Goal: Task Accomplishment & Management: Manage account settings

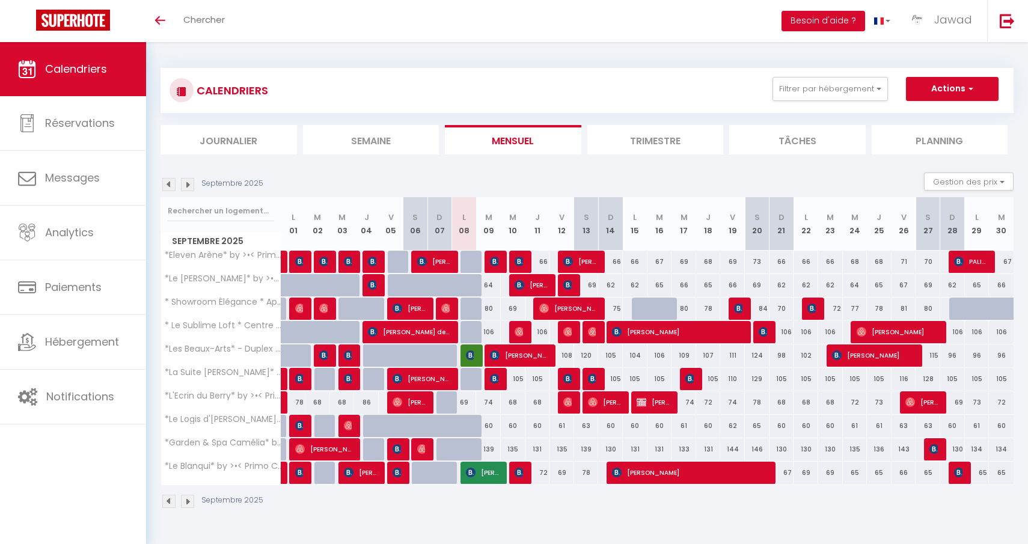
select select
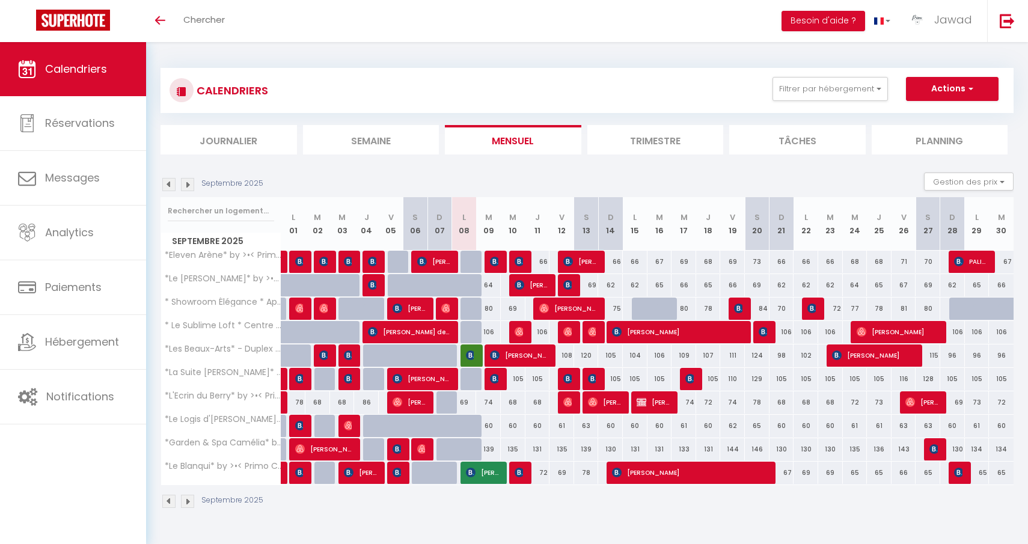
click at [763, 334] on img at bounding box center [764, 332] width 10 height 10
select select "OK"
select select "KO"
select select "0"
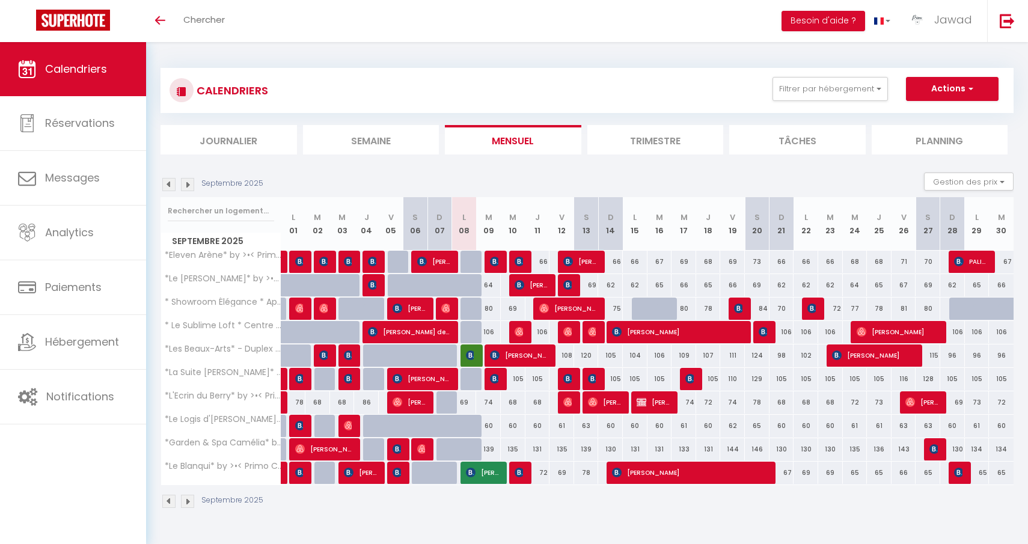
select select "1"
select select
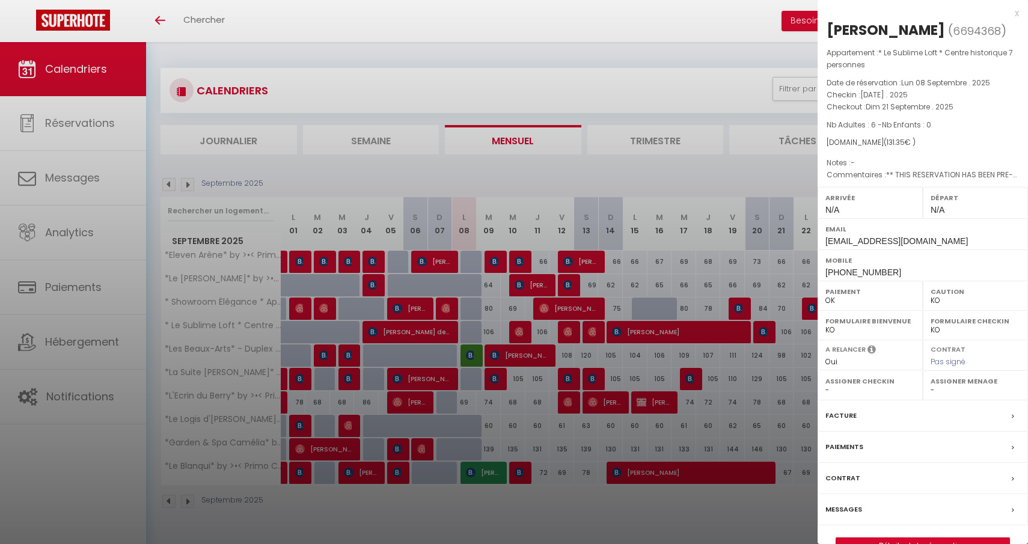
click at [724, 210] on div at bounding box center [514, 272] width 1028 height 544
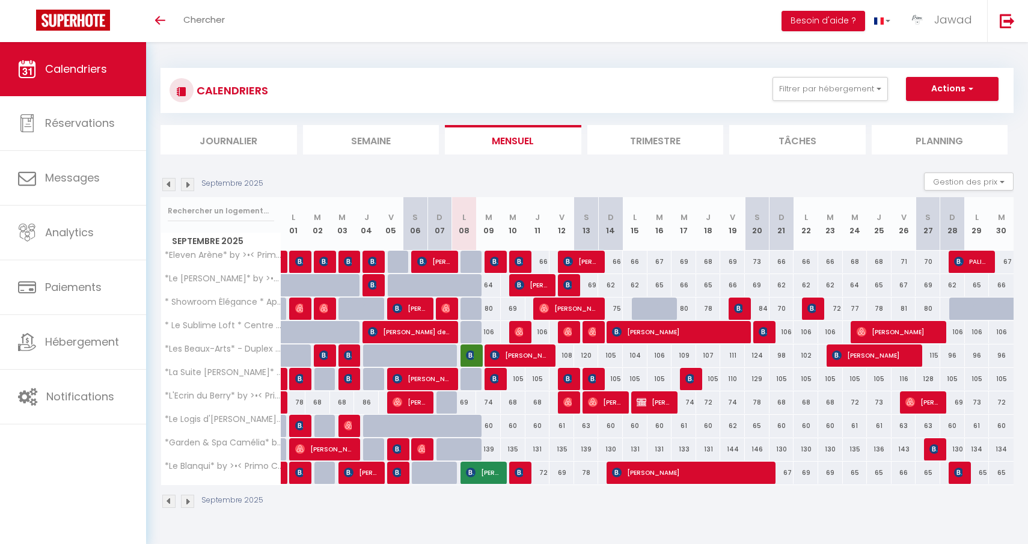
click at [762, 340] on span "[PERSON_NAME]" at bounding box center [763, 331] width 8 height 23
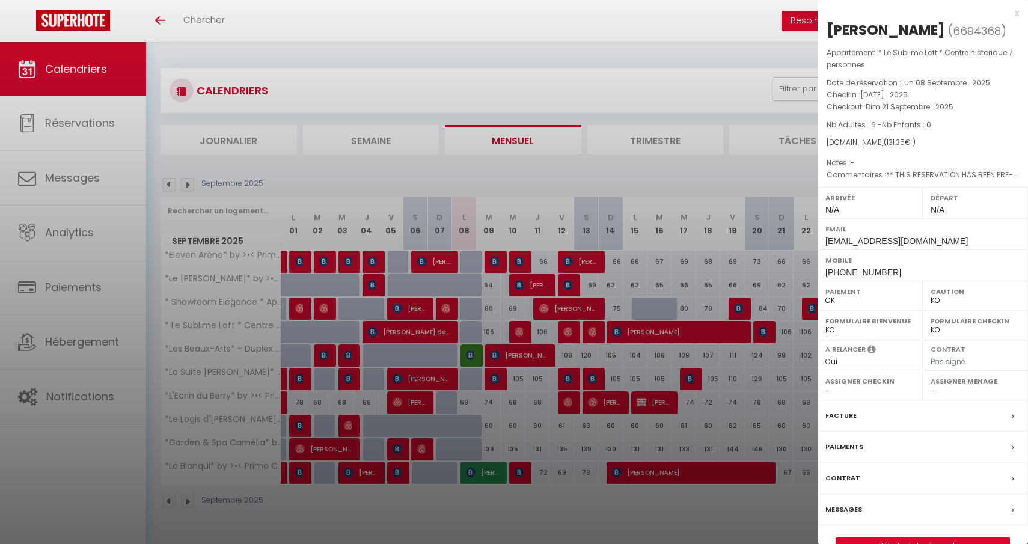
click at [763, 338] on div at bounding box center [514, 272] width 1028 height 544
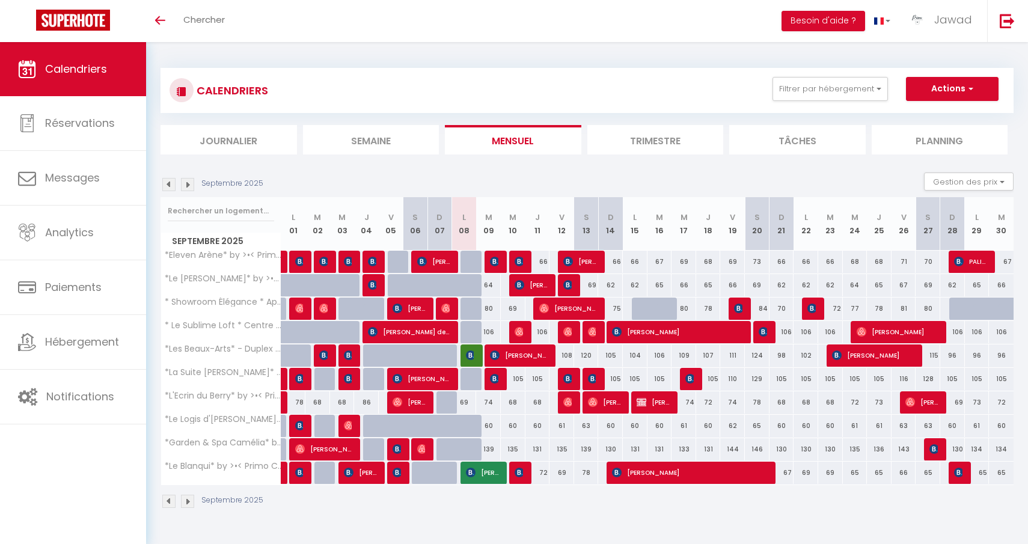
click at [763, 338] on span "[PERSON_NAME]" at bounding box center [763, 331] width 8 height 23
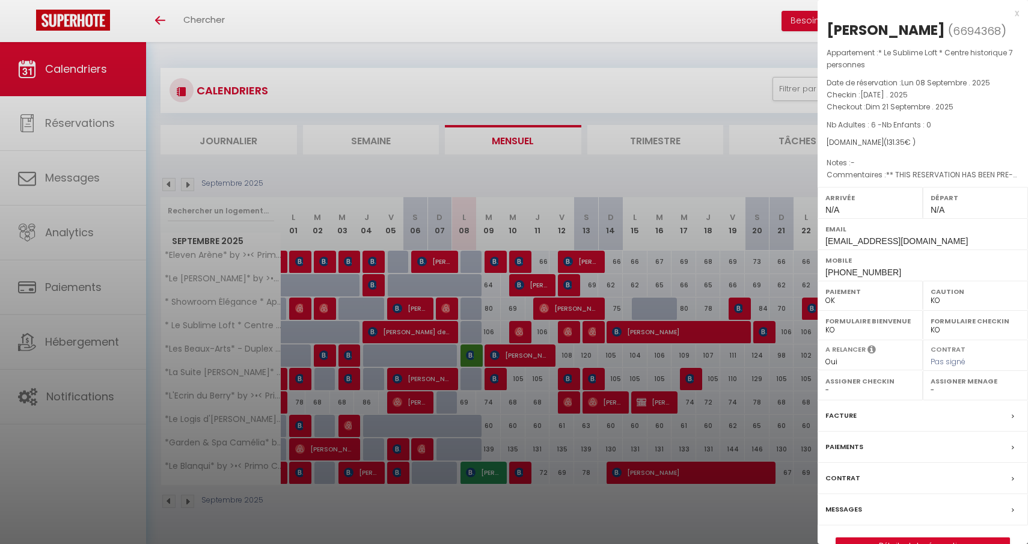
click at [763, 338] on div at bounding box center [514, 272] width 1028 height 544
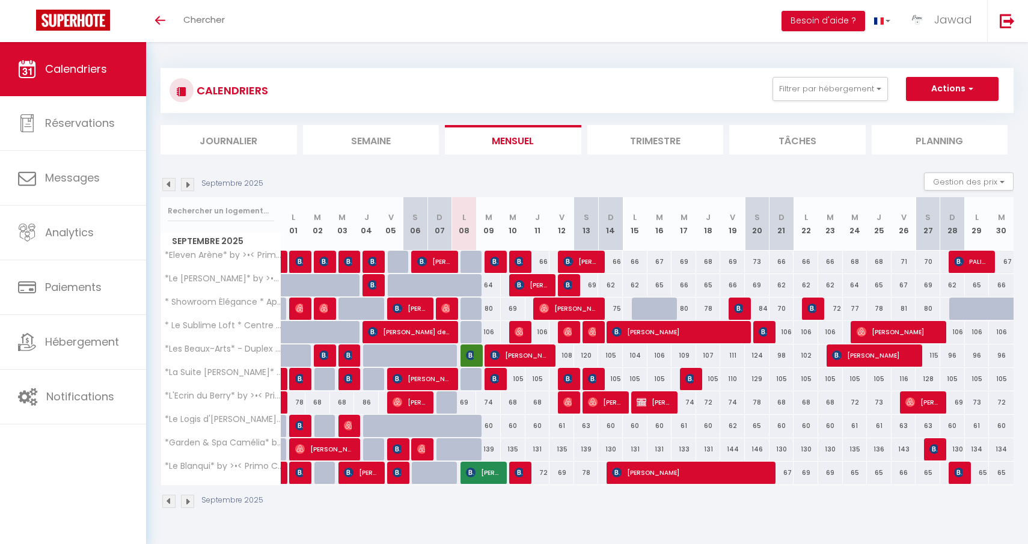
click at [767, 333] on img at bounding box center [764, 332] width 10 height 10
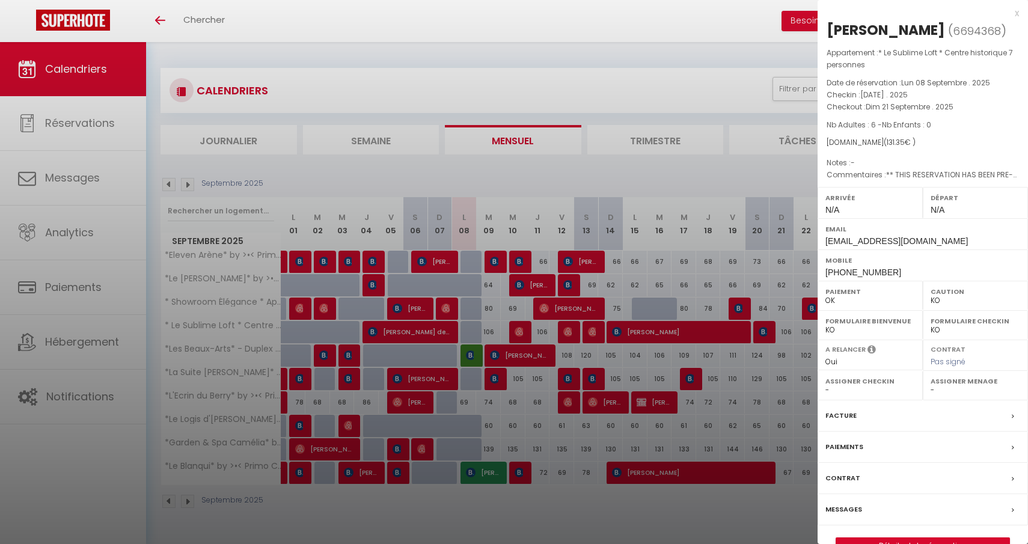
click at [767, 333] on div at bounding box center [514, 272] width 1028 height 544
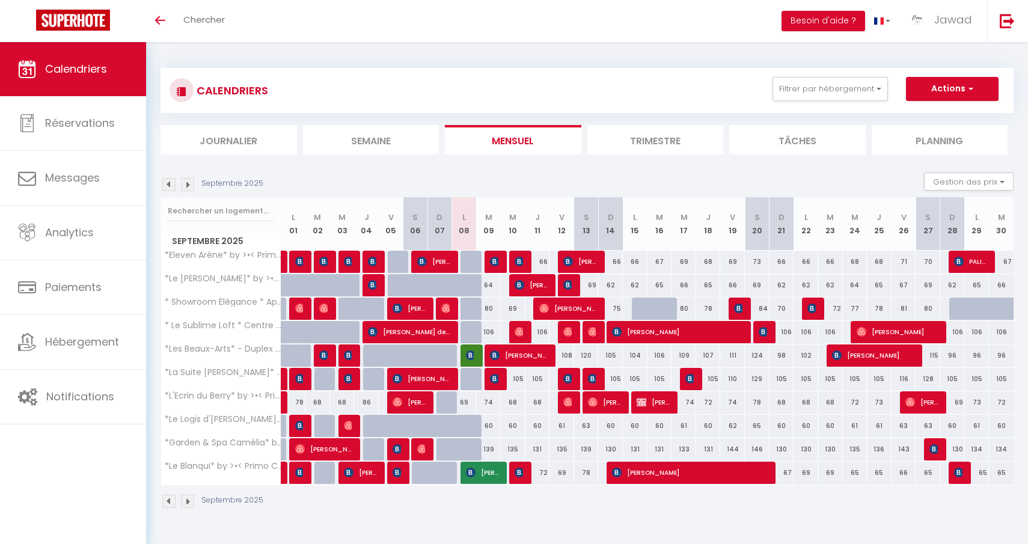
click at [186, 186] on img at bounding box center [187, 184] width 13 height 13
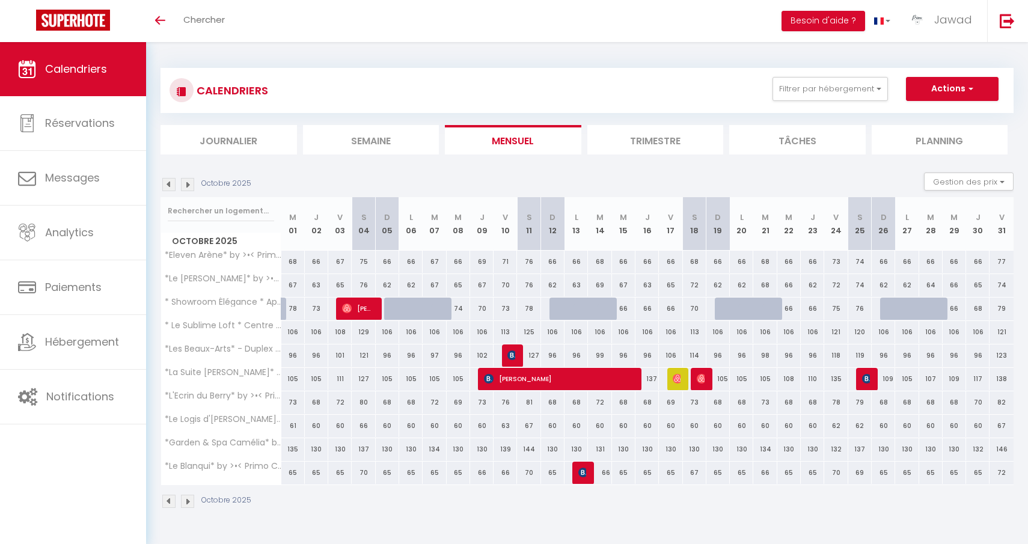
click at [866, 384] on span "[PERSON_NAME]" at bounding box center [866, 378] width 8 height 23
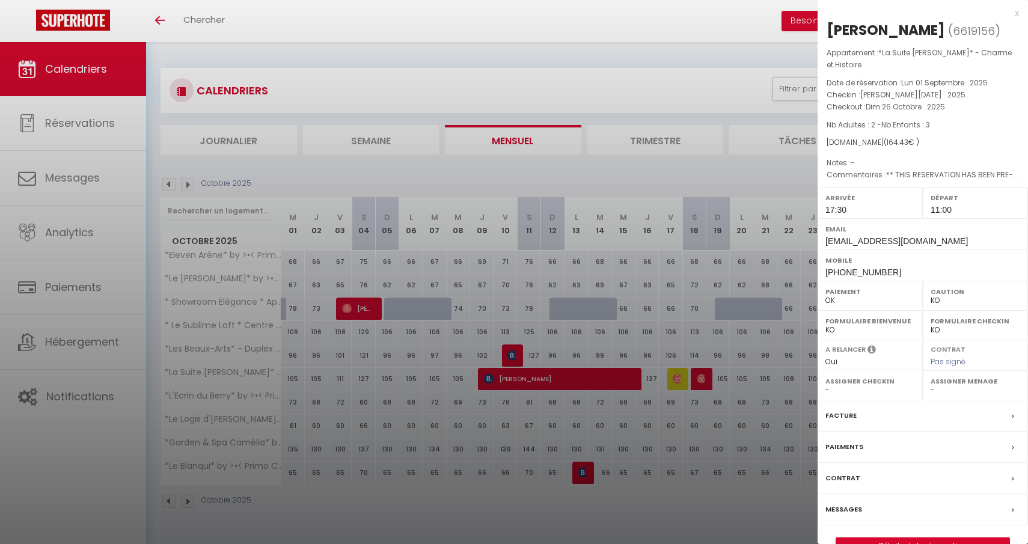
click at [736, 290] on div at bounding box center [514, 272] width 1028 height 544
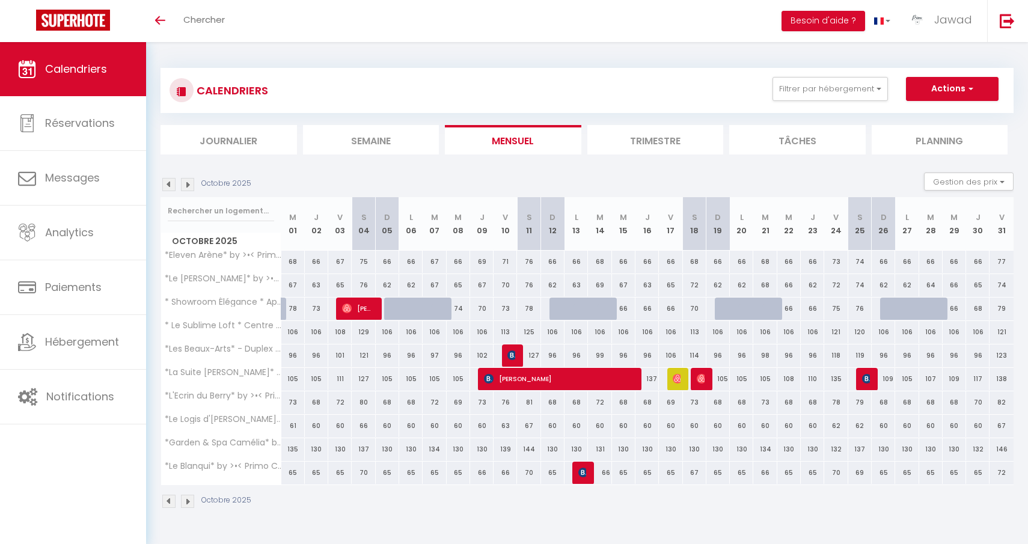
click at [186, 183] on img at bounding box center [187, 184] width 13 height 13
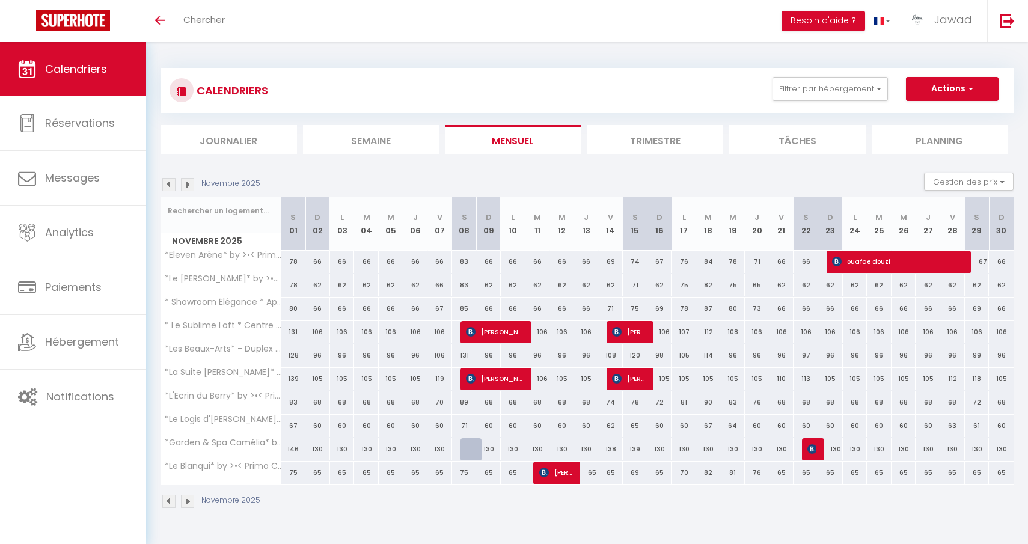
click at [189, 184] on img at bounding box center [187, 184] width 13 height 13
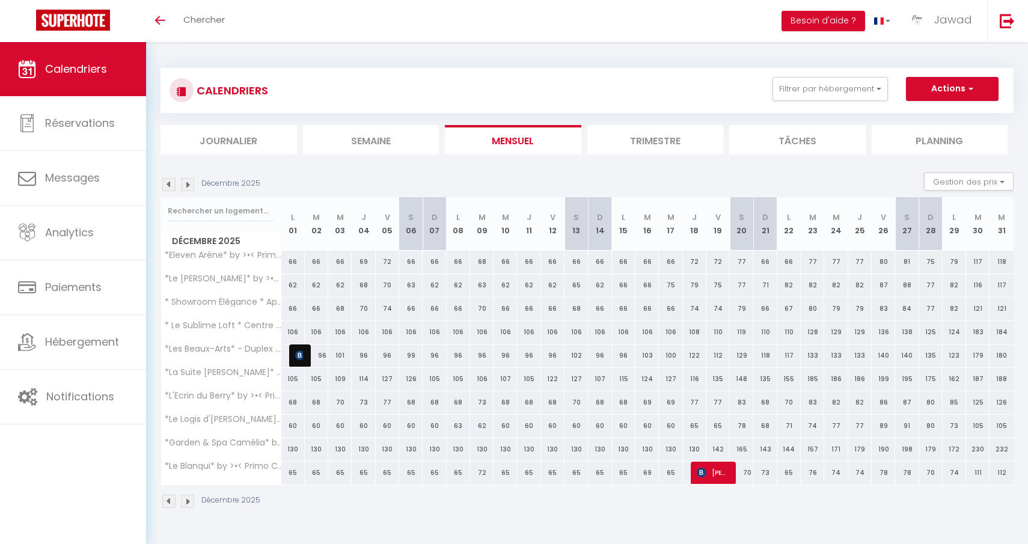
click at [186, 185] on img at bounding box center [187, 184] width 13 height 13
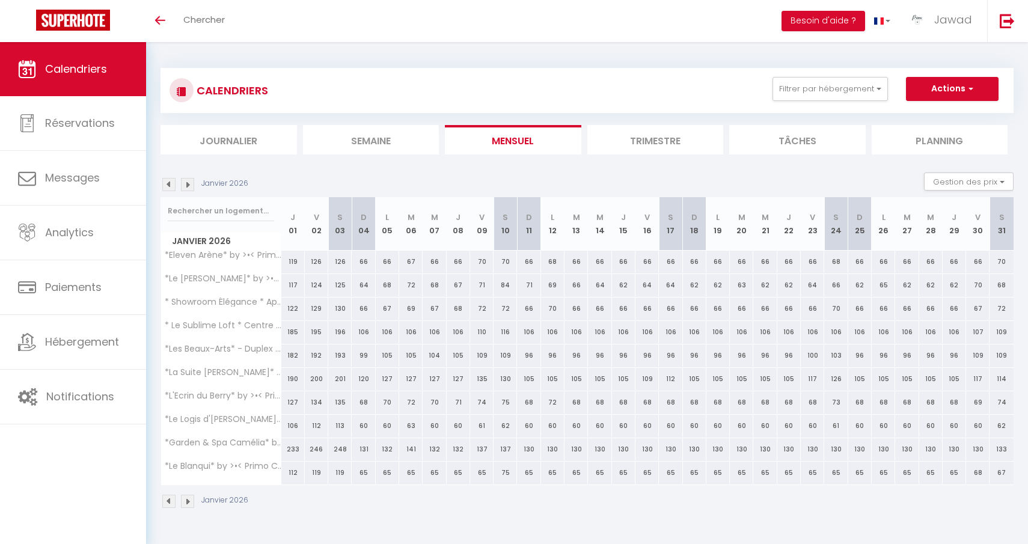
click at [168, 183] on img at bounding box center [168, 184] width 13 height 13
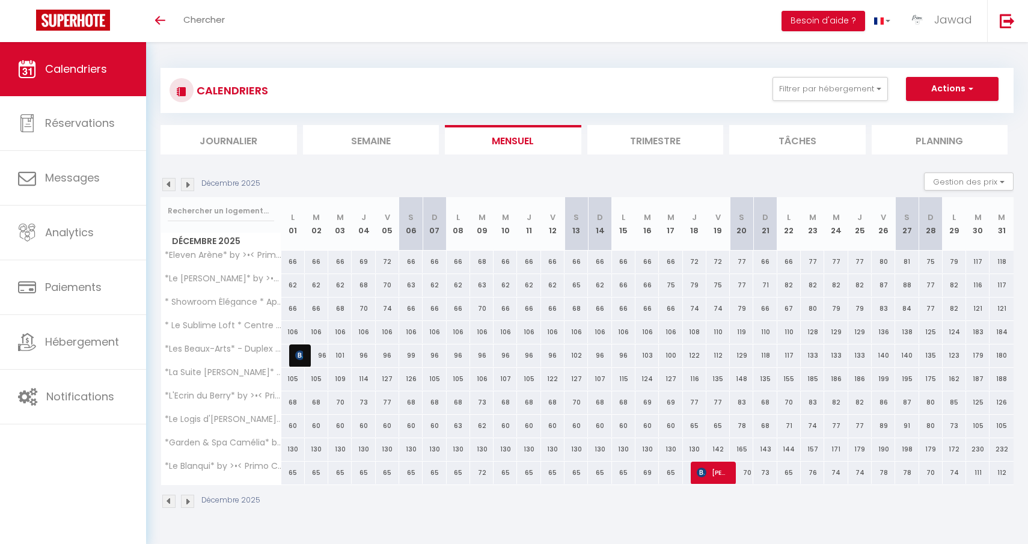
click at [168, 183] on img at bounding box center [168, 184] width 13 height 13
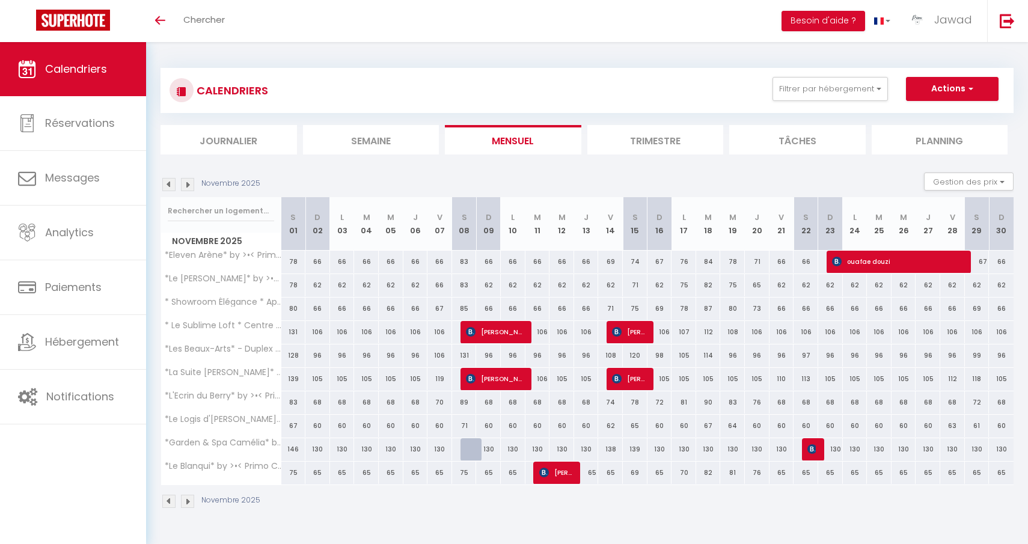
click at [168, 183] on img at bounding box center [168, 184] width 13 height 13
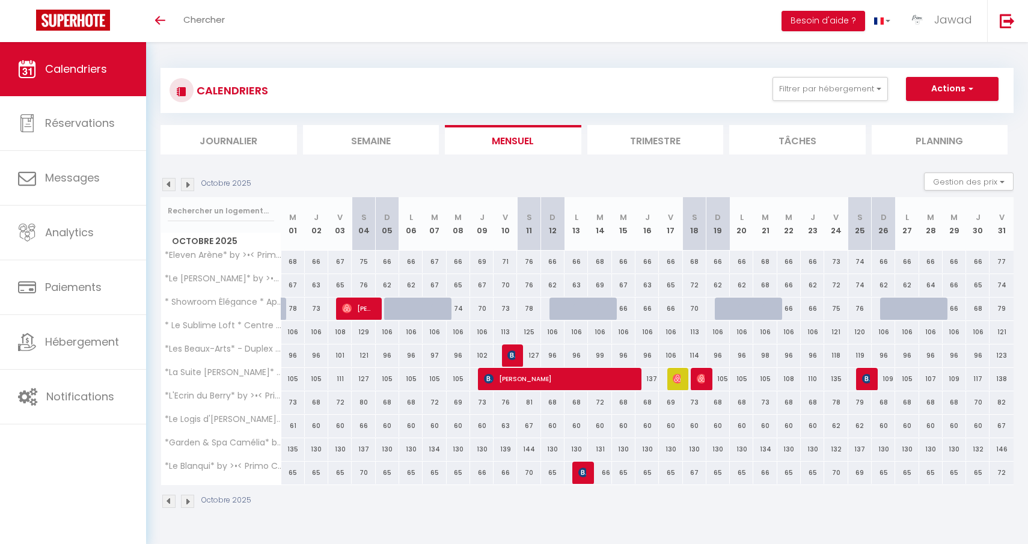
click at [168, 183] on img at bounding box center [168, 184] width 13 height 13
select select "KO"
select select "0"
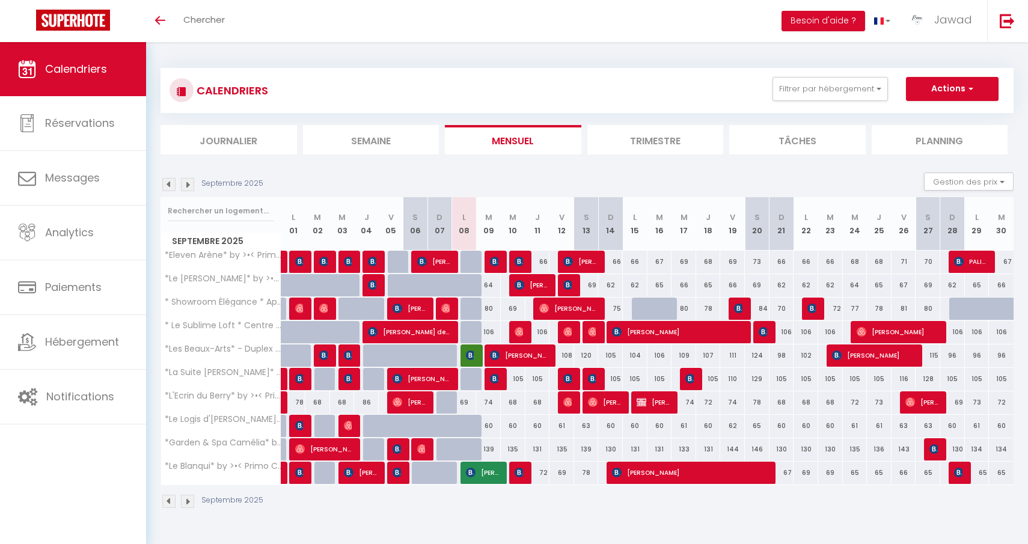
click at [591, 333] on img at bounding box center [593, 332] width 10 height 10
select select "OK"
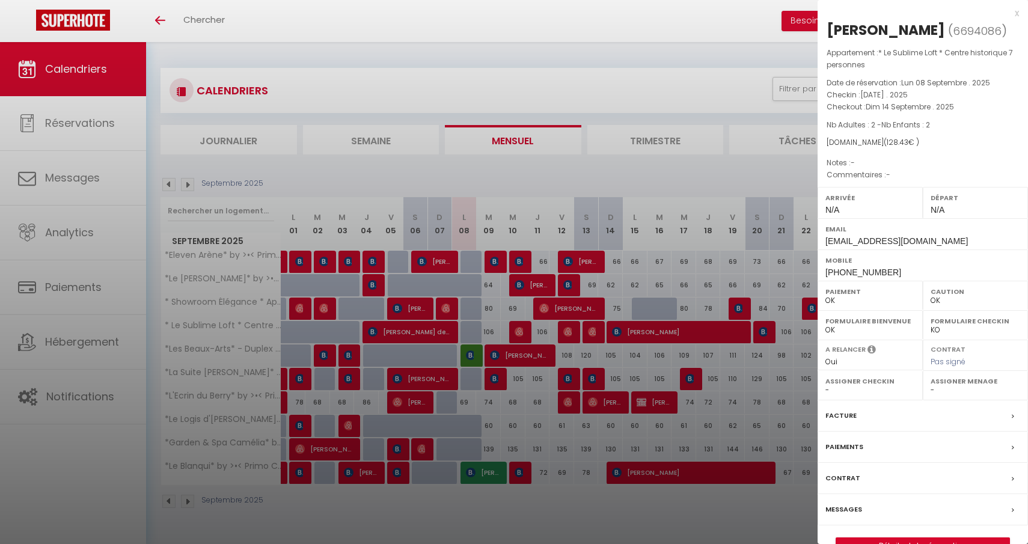
click at [591, 333] on div at bounding box center [514, 272] width 1028 height 544
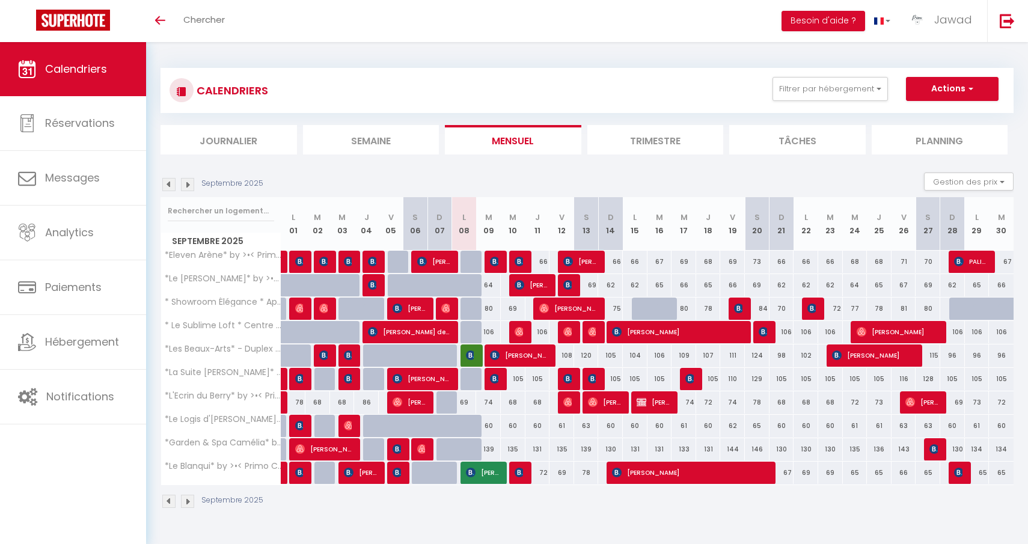
click at [567, 333] on img at bounding box center [568, 332] width 10 height 10
select select "35702"
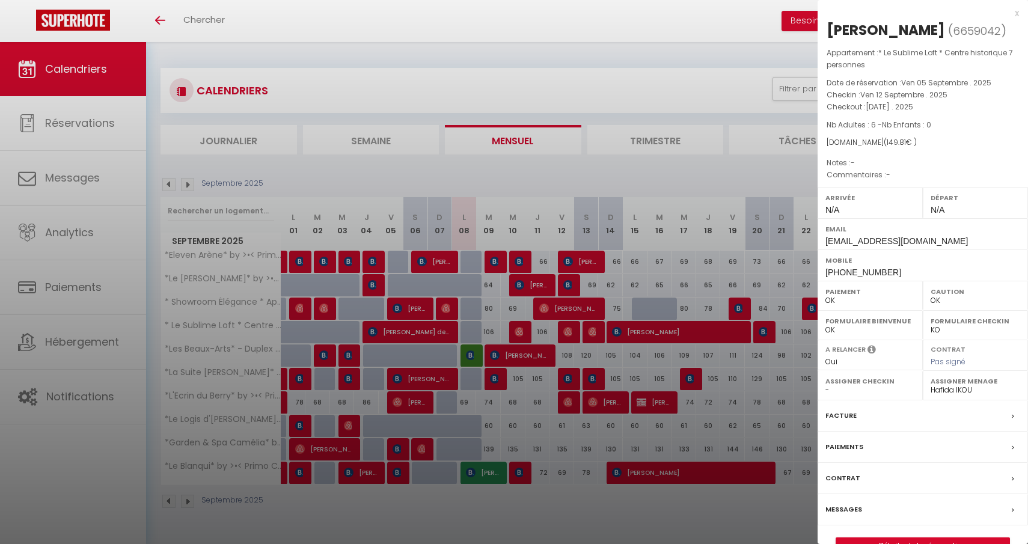
click at [567, 333] on div at bounding box center [514, 272] width 1028 height 544
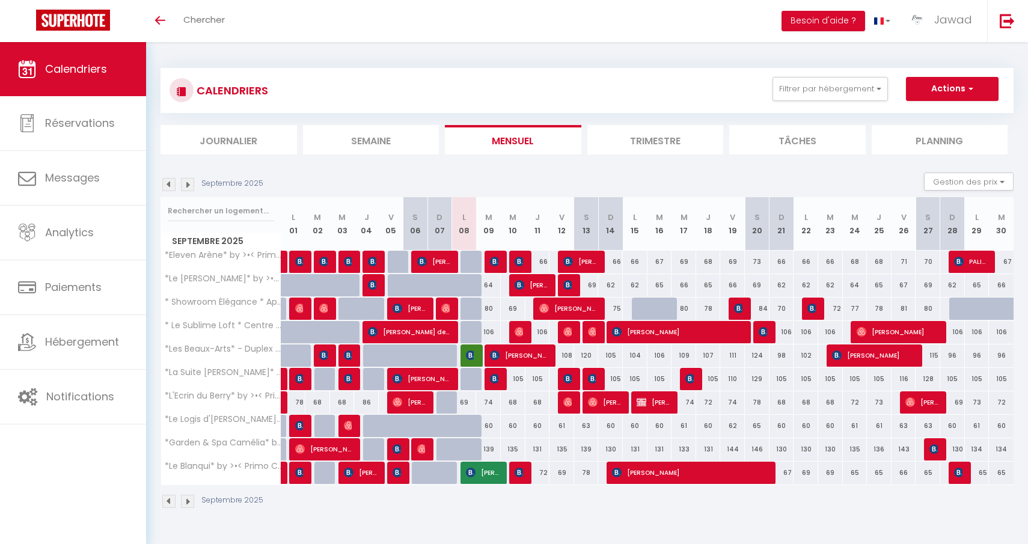
click at [518, 333] on img at bounding box center [520, 332] width 10 height 10
select select "1"
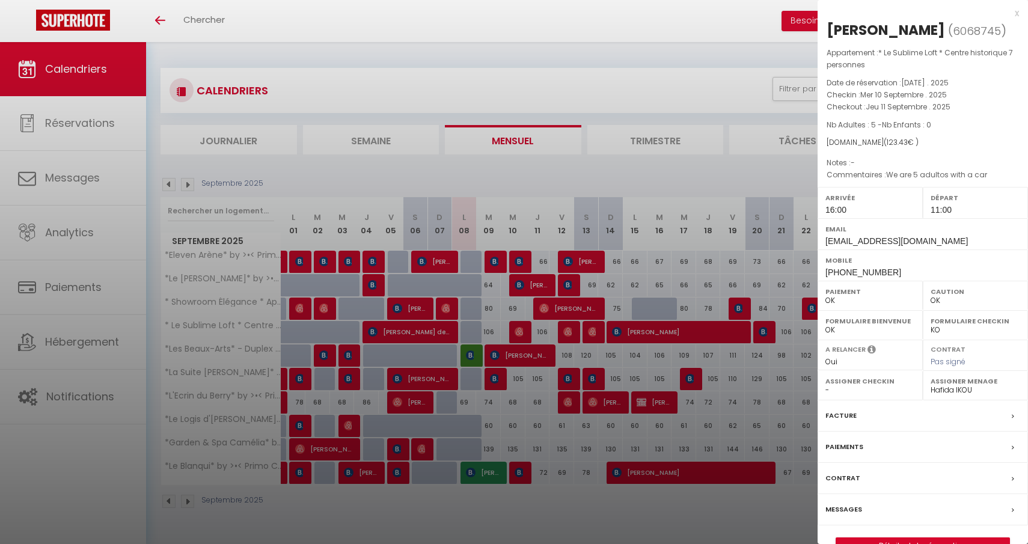
click at [518, 333] on div at bounding box center [514, 272] width 1028 height 544
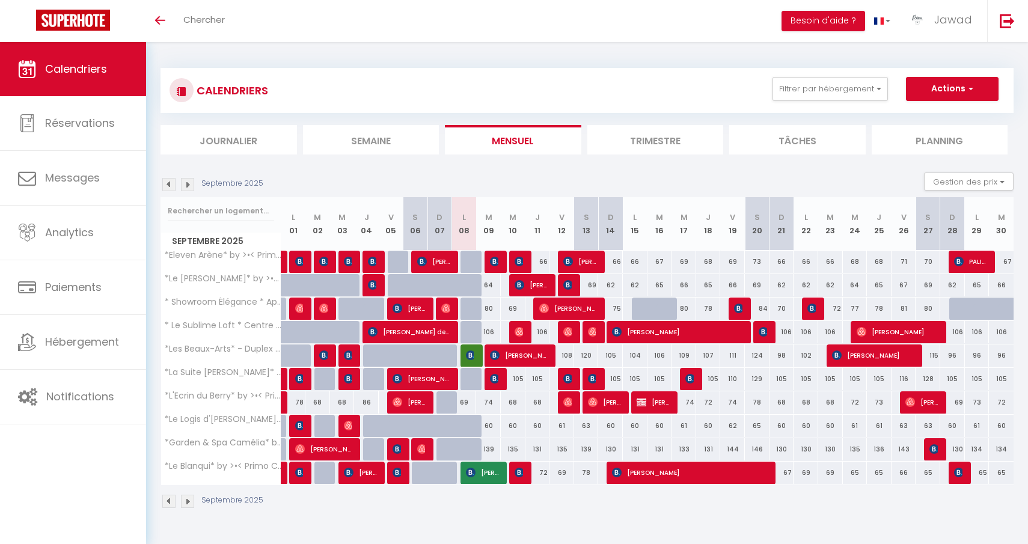
click at [493, 262] on img at bounding box center [495, 262] width 10 height 10
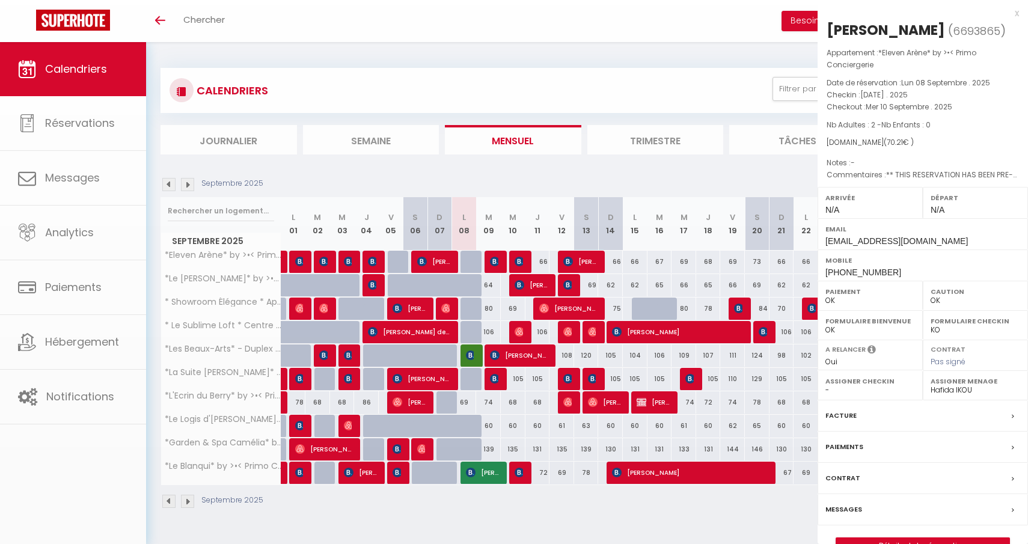
select select "KO"
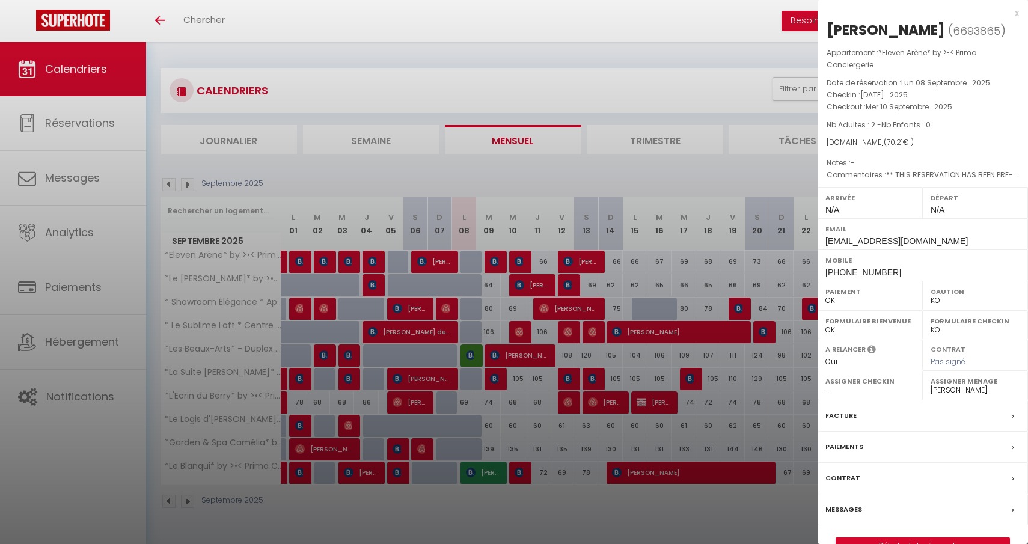
click at [493, 262] on div at bounding box center [514, 272] width 1028 height 544
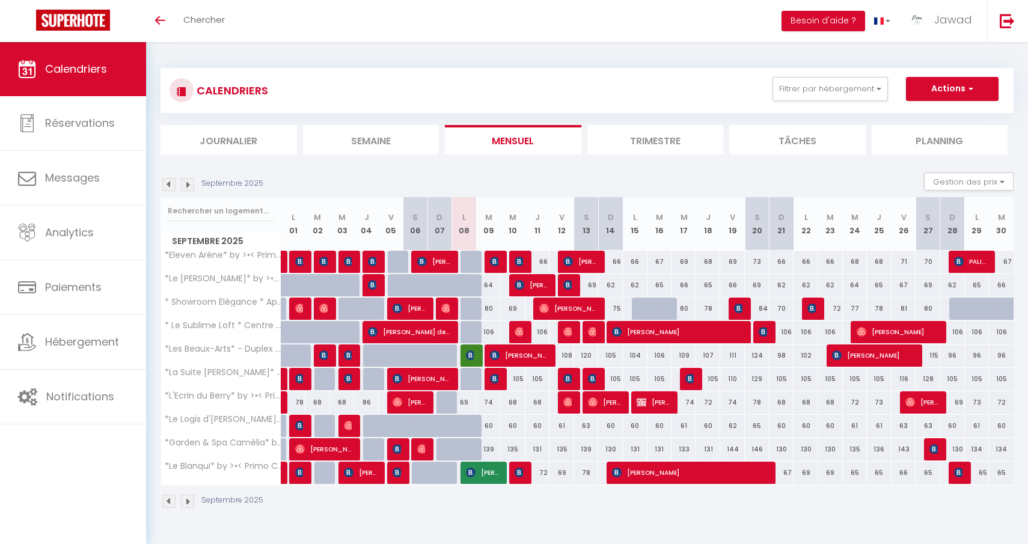
click at [493, 262] on img at bounding box center [495, 262] width 10 height 10
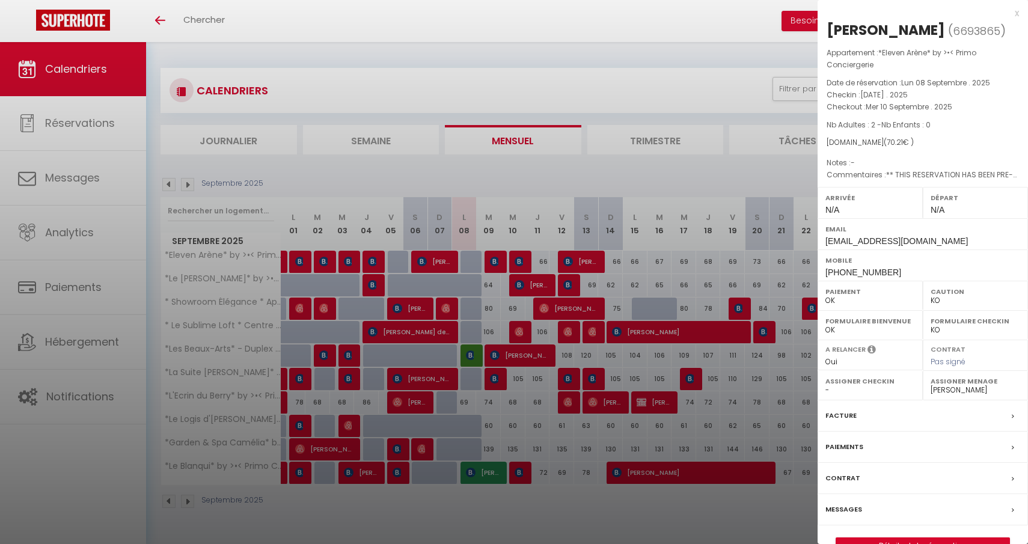
click at [493, 262] on div at bounding box center [514, 272] width 1028 height 544
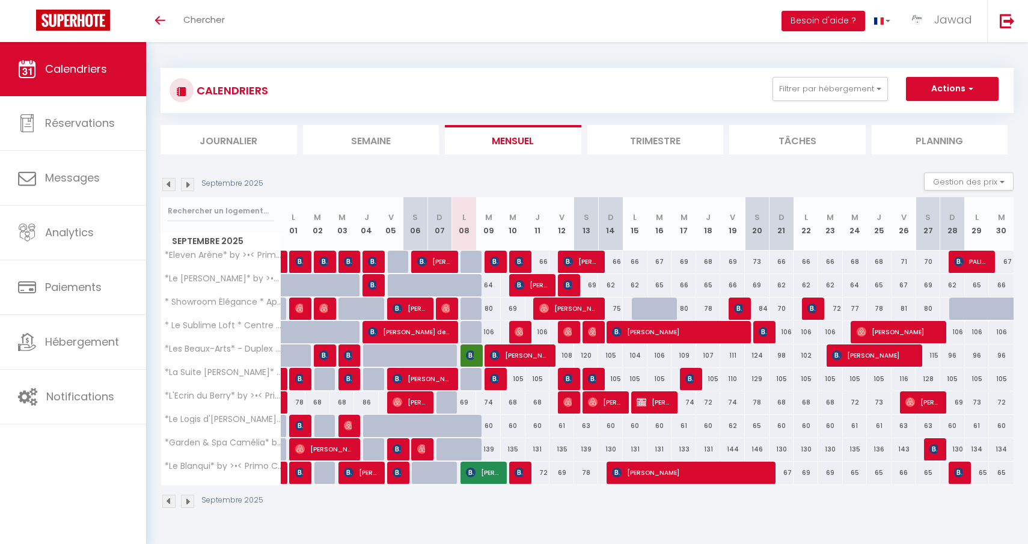
click at [493, 266] on img at bounding box center [495, 262] width 10 height 10
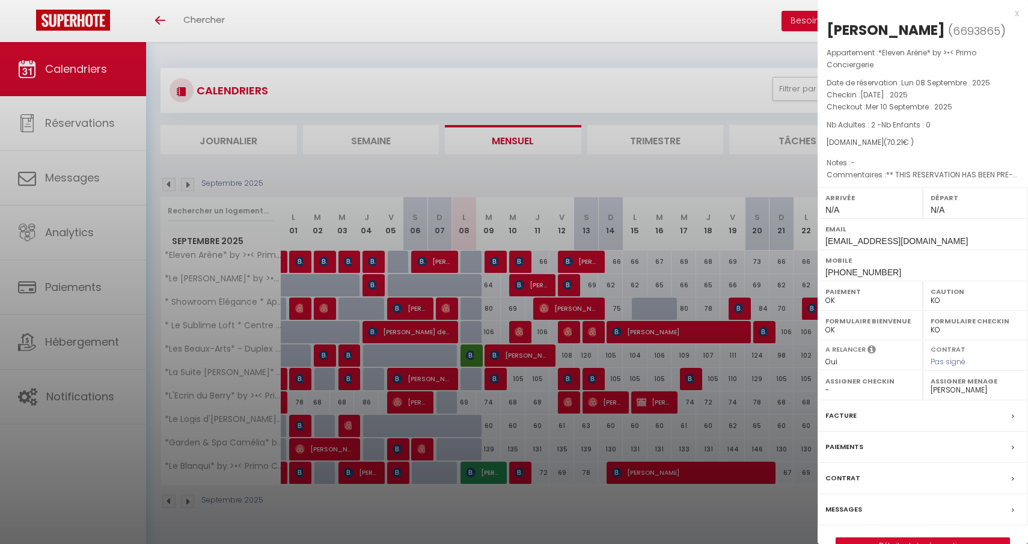
click at [493, 266] on div at bounding box center [514, 272] width 1028 height 544
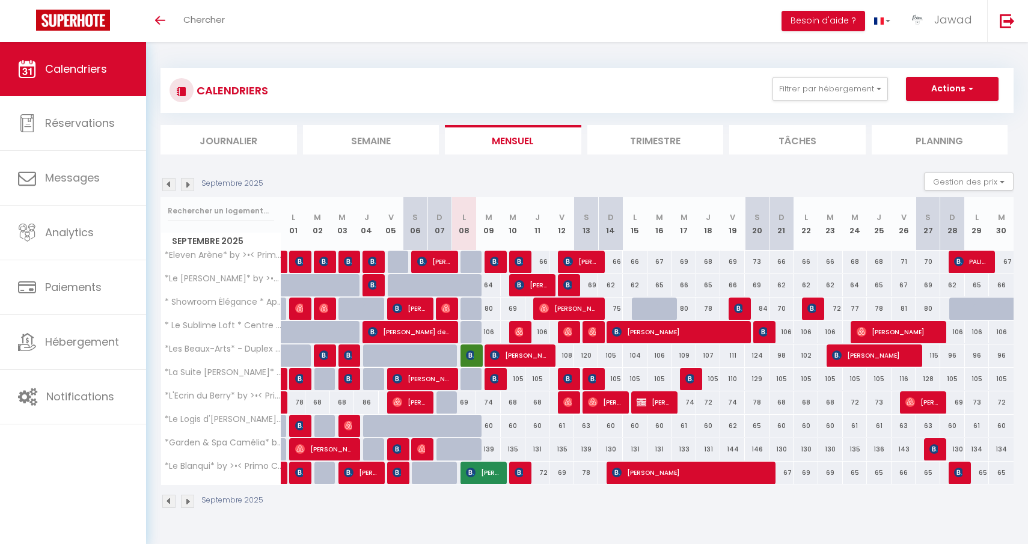
click at [498, 356] on img at bounding box center [495, 355] width 10 height 10
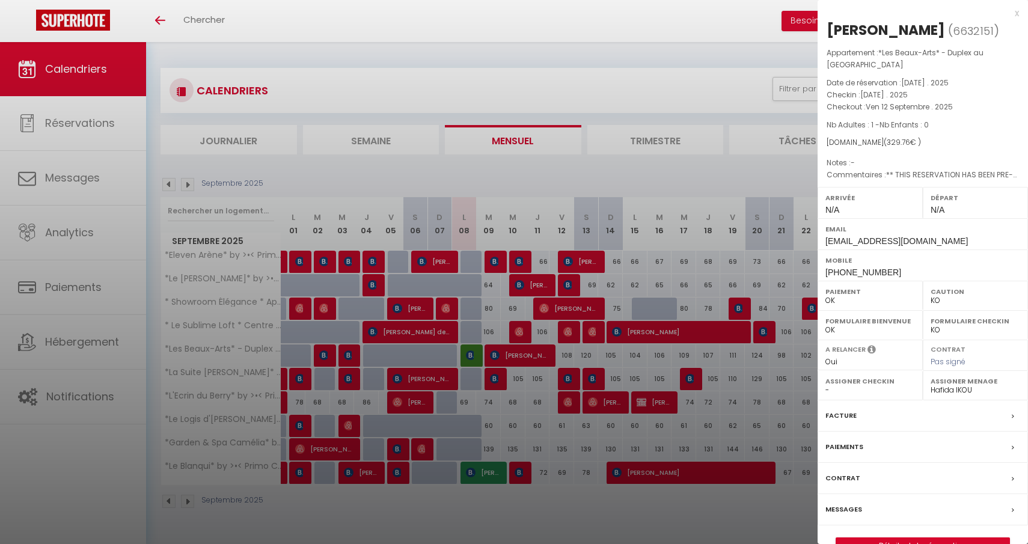
click at [498, 356] on div at bounding box center [514, 272] width 1028 height 544
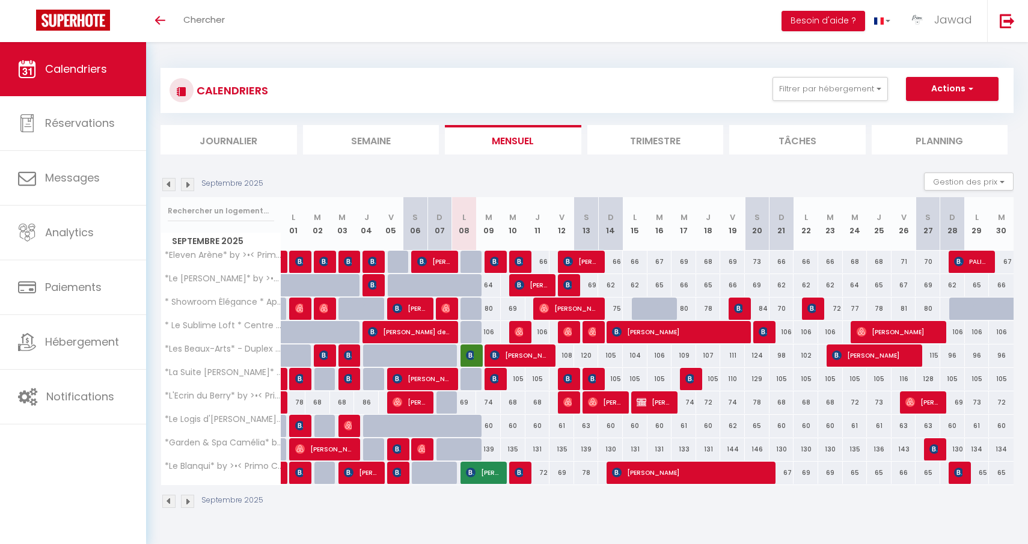
click at [496, 377] on img at bounding box center [495, 379] width 10 height 10
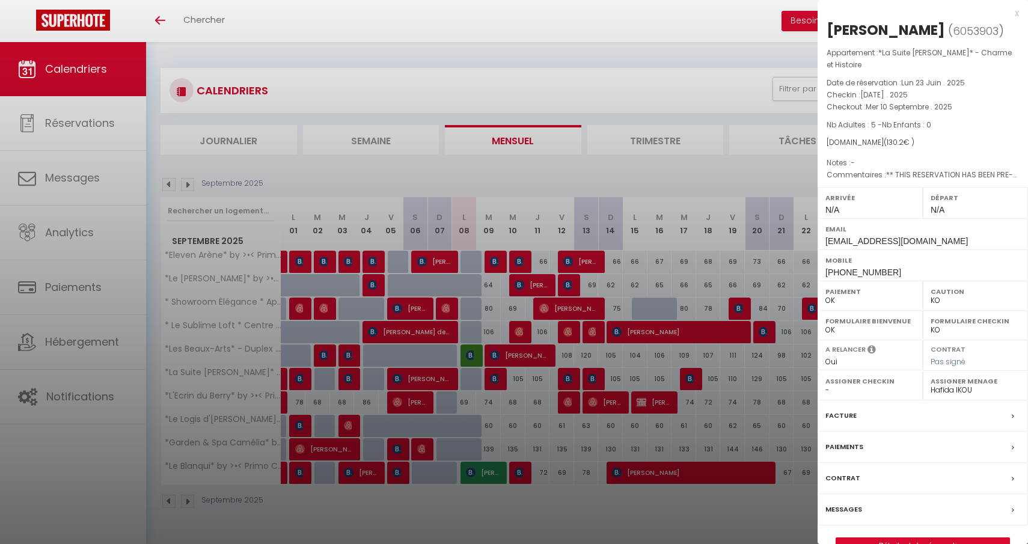
click at [496, 377] on div at bounding box center [514, 272] width 1028 height 544
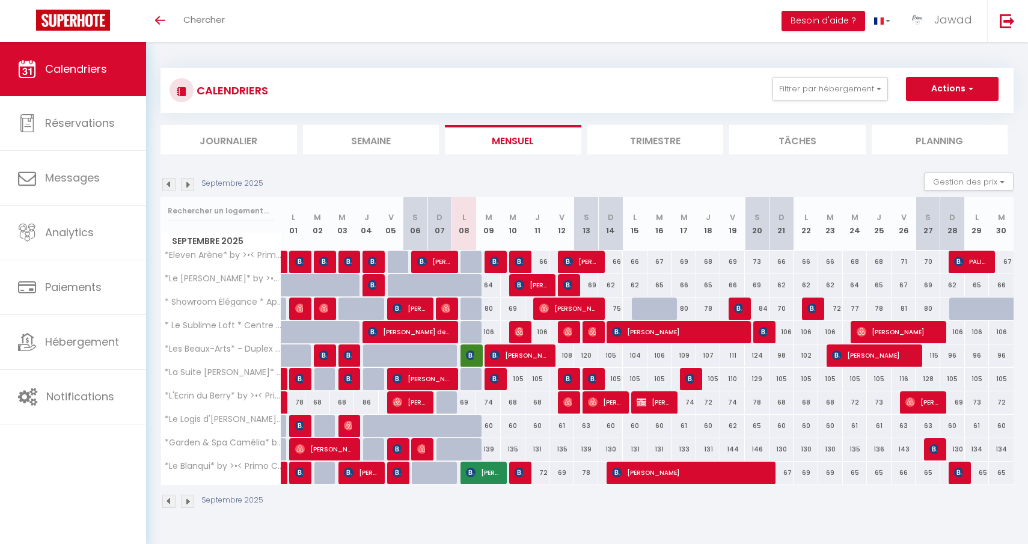
click at [497, 262] on img at bounding box center [495, 262] width 10 height 10
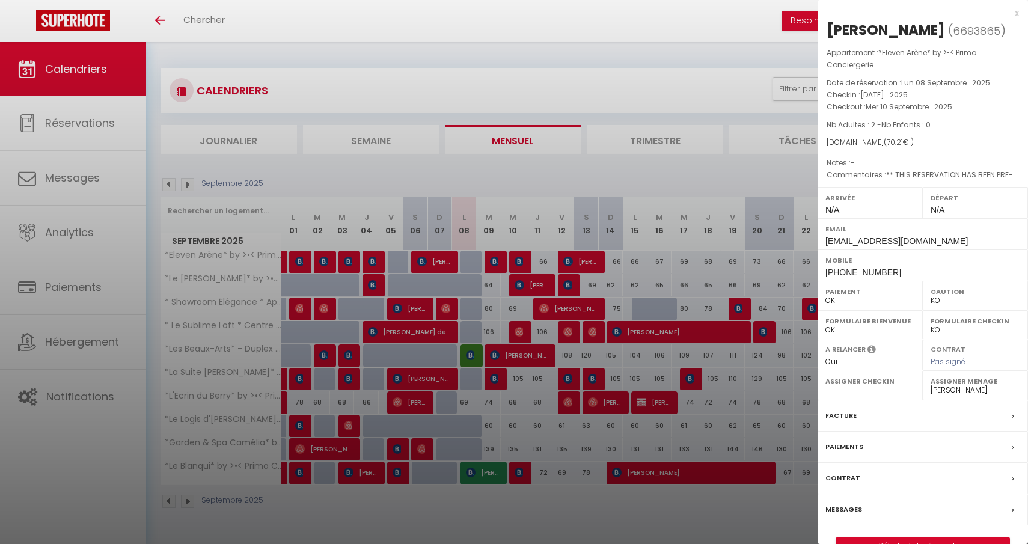
click at [497, 262] on div at bounding box center [514, 272] width 1028 height 544
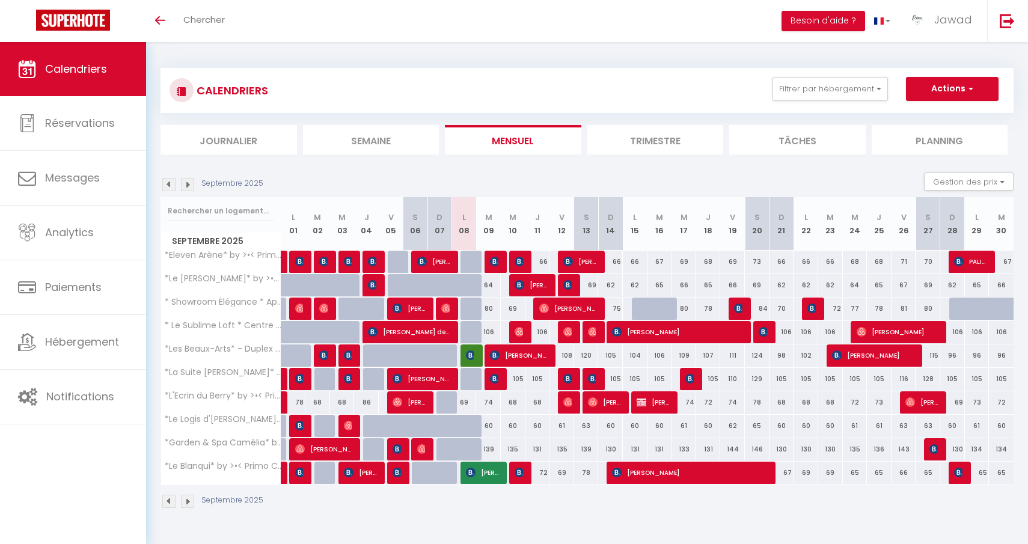
click at [499, 355] on img at bounding box center [495, 355] width 10 height 10
select select "35702"
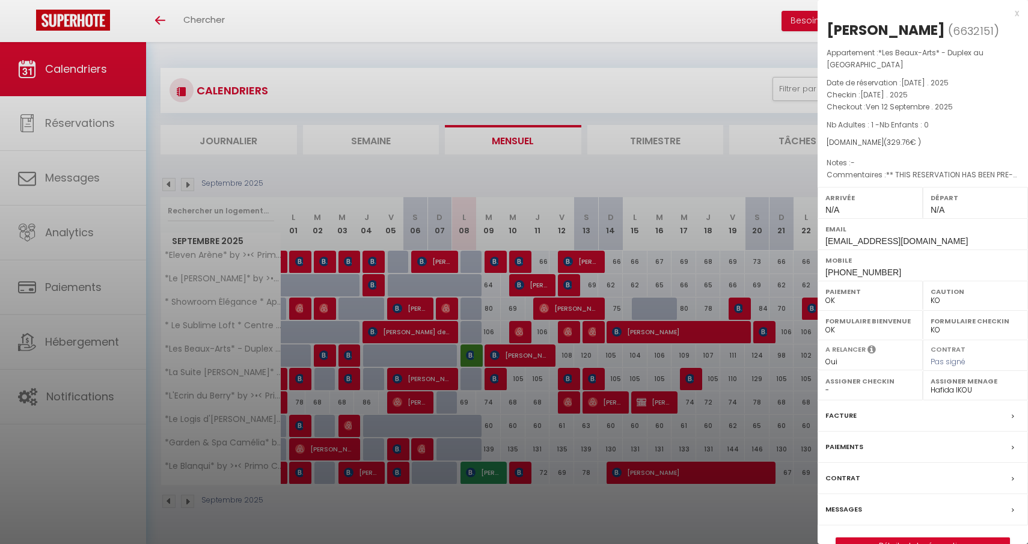
click at [499, 356] on div at bounding box center [514, 272] width 1028 height 544
